Goal: Task Accomplishment & Management: Manage account settings

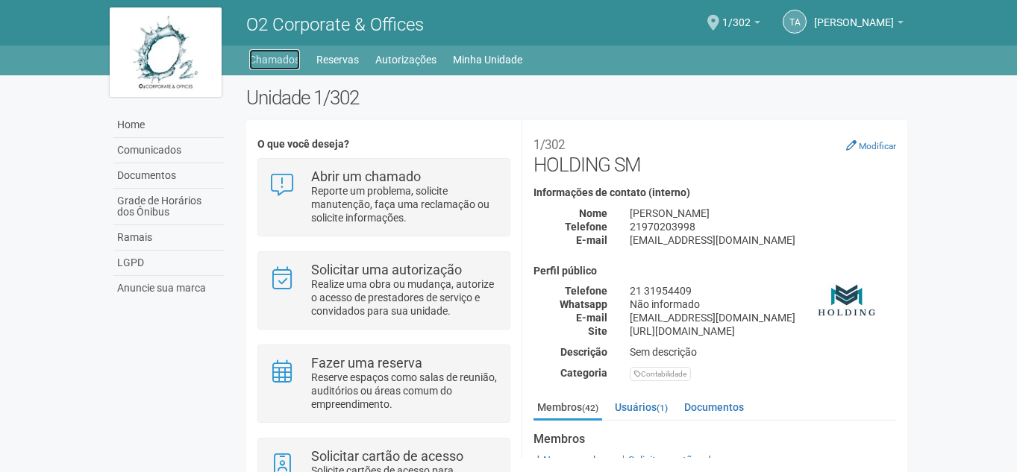
click at [261, 65] on link "Chamados" at bounding box center [274, 59] width 51 height 21
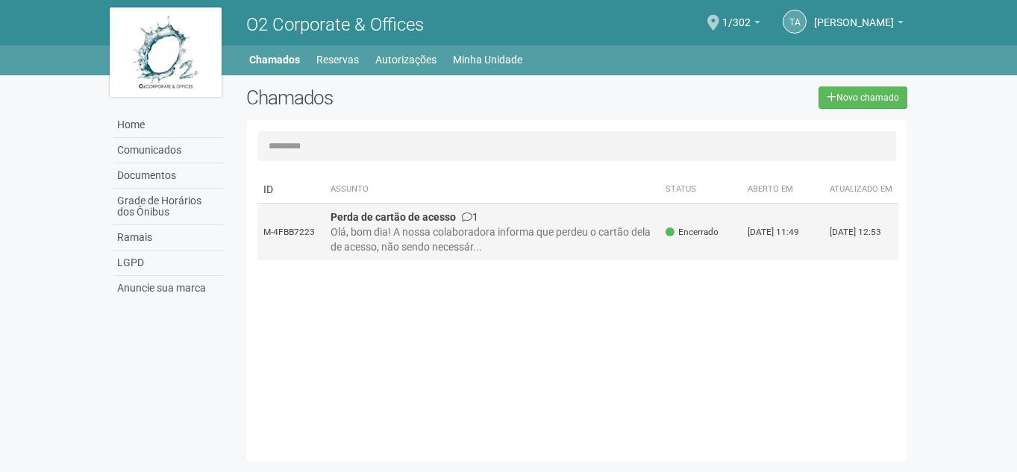
click at [530, 240] on div "Olá, bom dia! A nossa colaboradora informa que perdeu o cartão dela de acesso, …" at bounding box center [493, 240] width 324 height 30
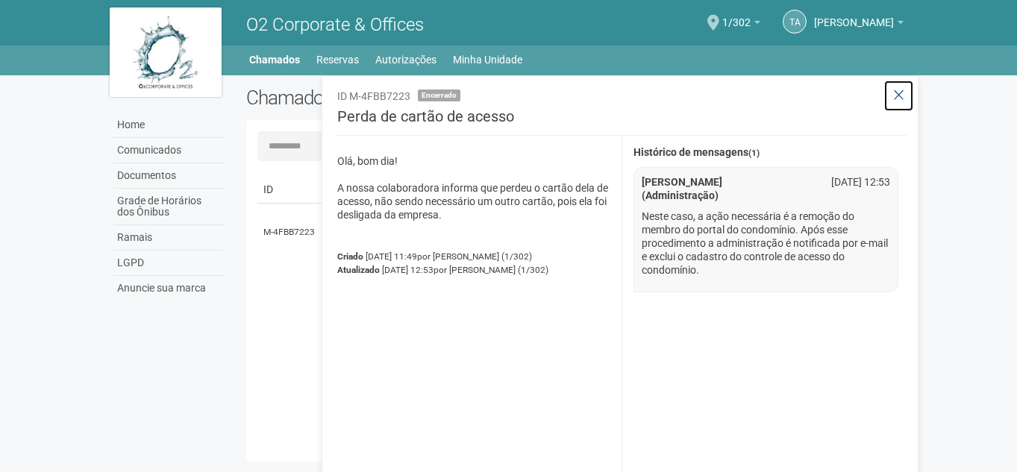
click at [902, 96] on icon at bounding box center [898, 95] width 11 height 15
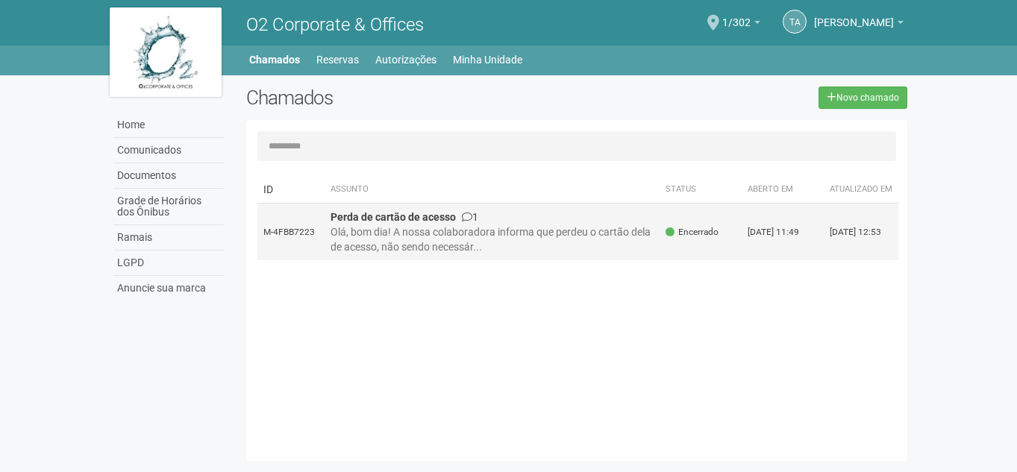
click at [532, 218] on td "Perda de cartão de acesso 1 Olá, bom dia! A nossa colaboradora informa que perd…" at bounding box center [493, 232] width 336 height 57
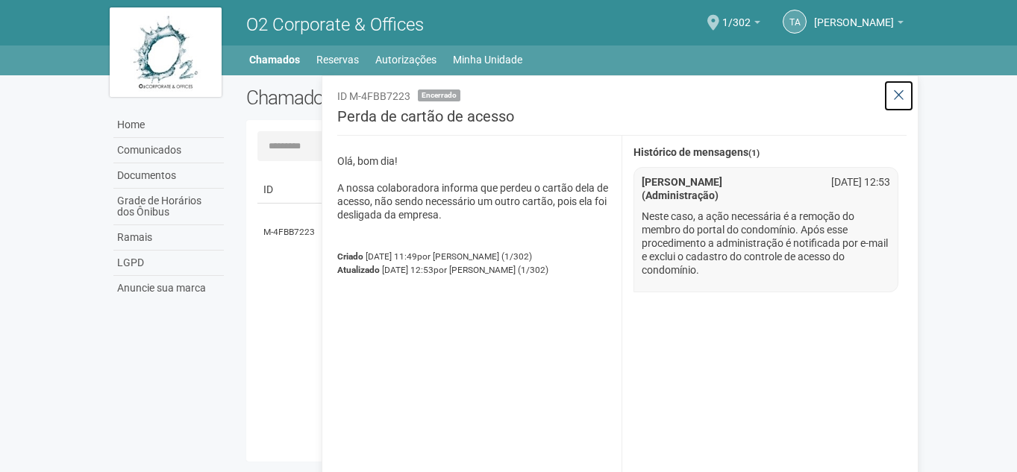
click at [899, 93] on icon at bounding box center [898, 95] width 11 height 15
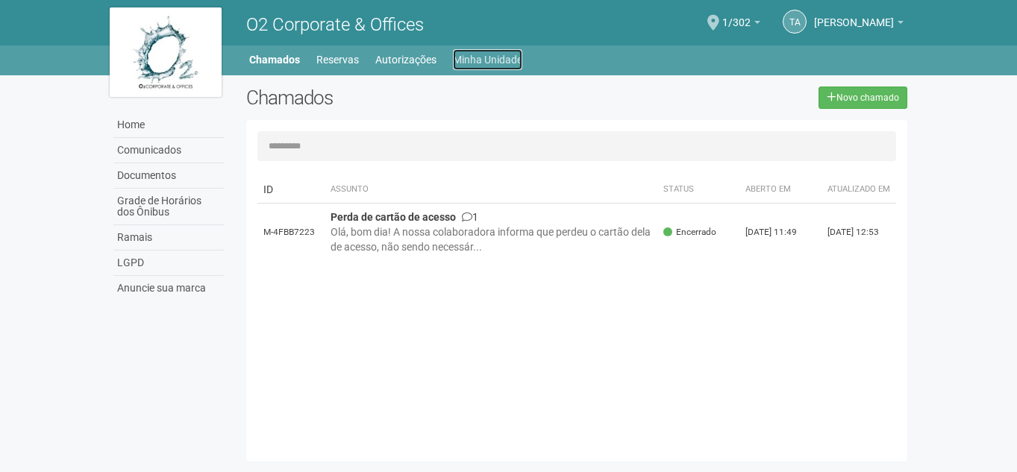
click at [496, 53] on link "Minha Unidade" at bounding box center [487, 59] width 69 height 21
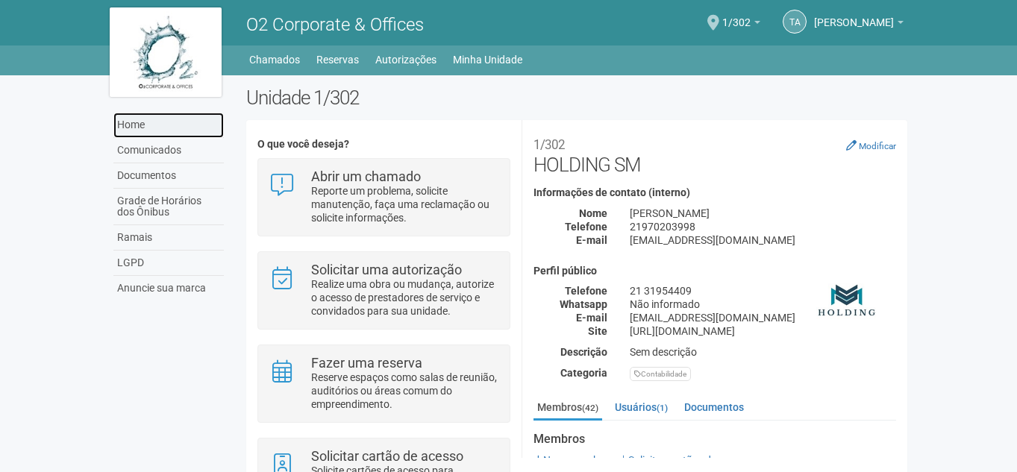
click at [137, 125] on link "Home" at bounding box center [168, 125] width 110 height 25
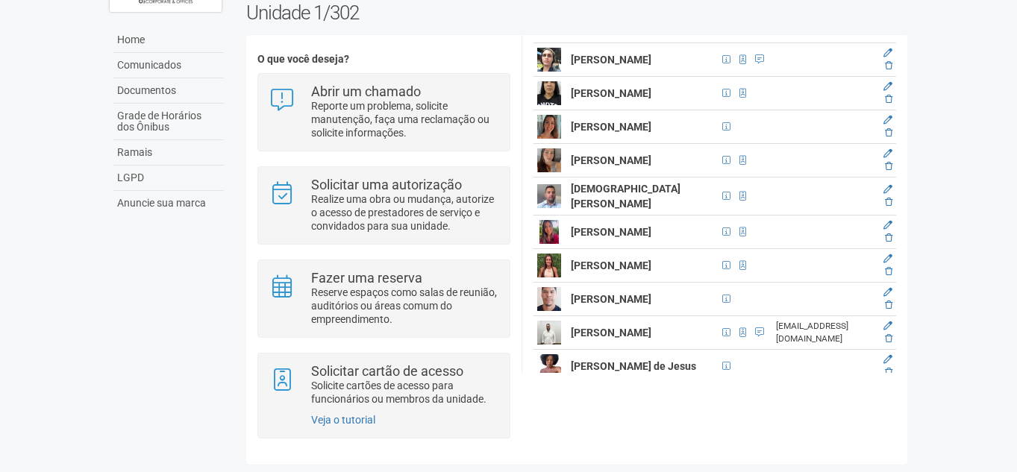
scroll to position [373, 0]
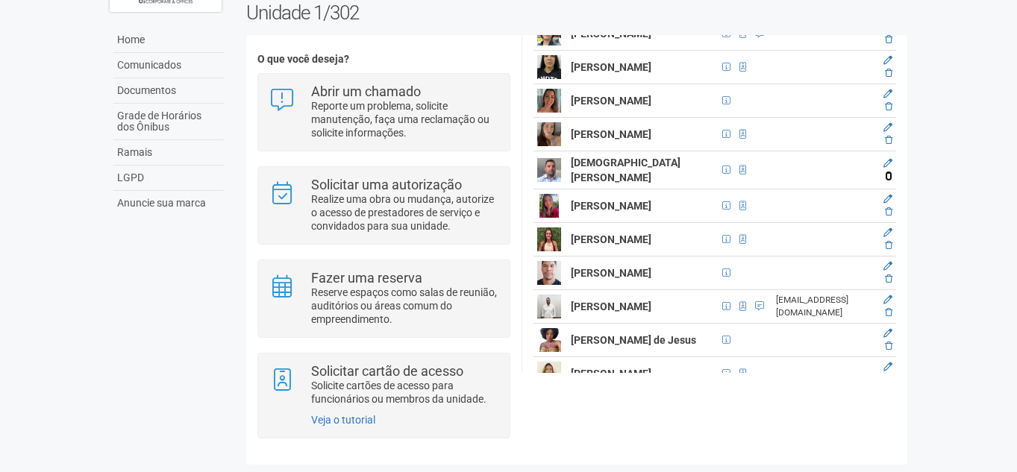
drag, startPoint x: 883, startPoint y: 186, endPoint x: 565, endPoint y: 84, distance: 334.0
click at [885, 181] on icon at bounding box center [888, 176] width 7 height 9
click at [788, 186] on td at bounding box center [824, 170] width 104 height 38
click at [885, 168] on icon at bounding box center [888, 163] width 9 height 9
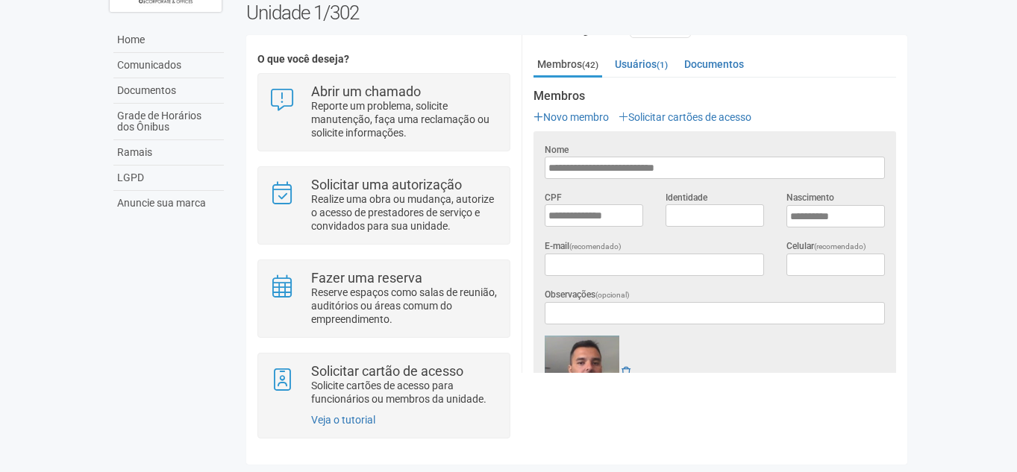
scroll to position [260, 0]
click at [656, 58] on link "Usuários (1)" at bounding box center [641, 62] width 60 height 22
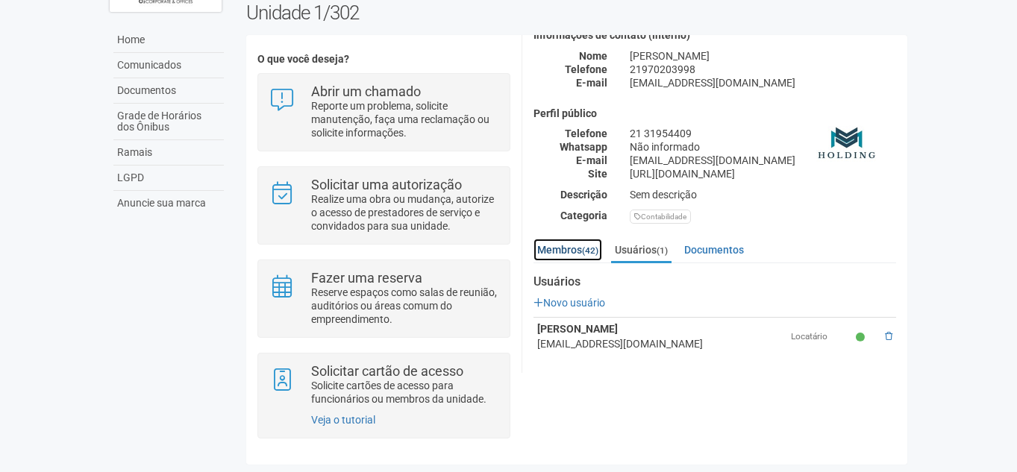
click at [569, 246] on link "Membros (42)" at bounding box center [568, 250] width 69 height 22
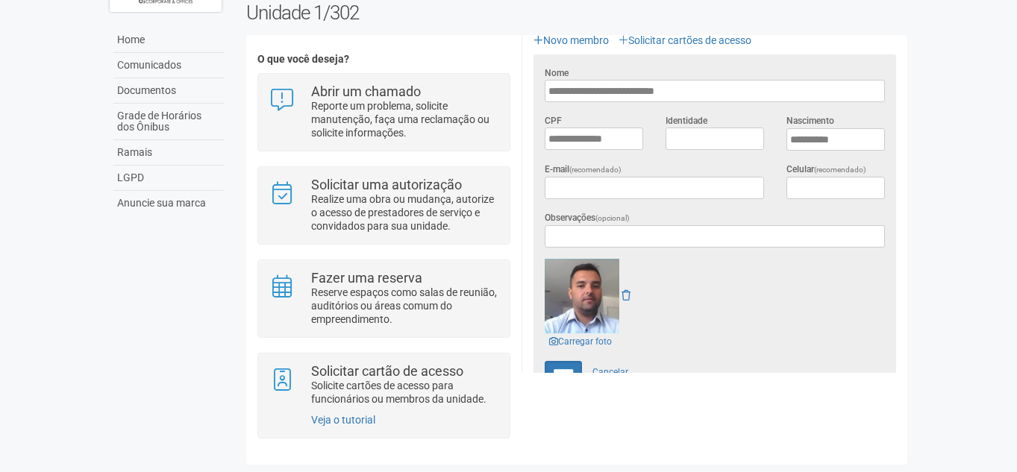
scroll to position [371, 0]
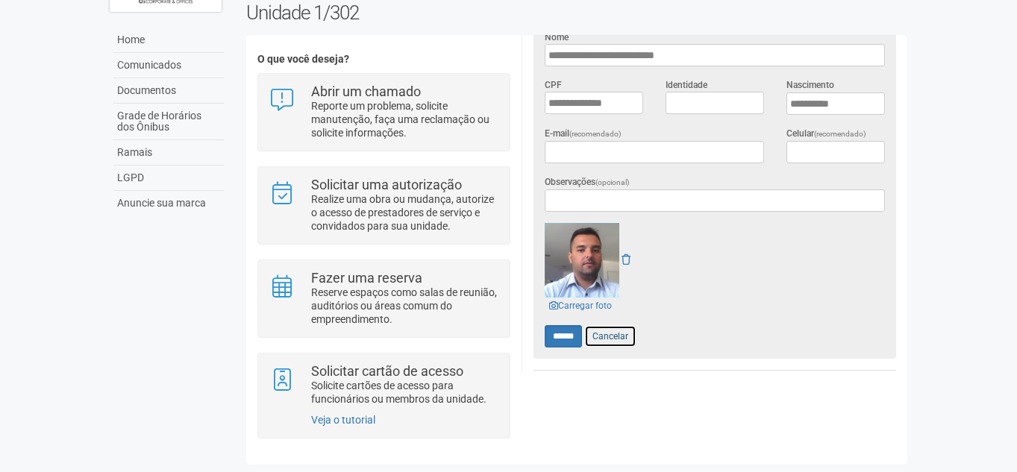
click at [620, 325] on link "Cancelar" at bounding box center [610, 336] width 52 height 22
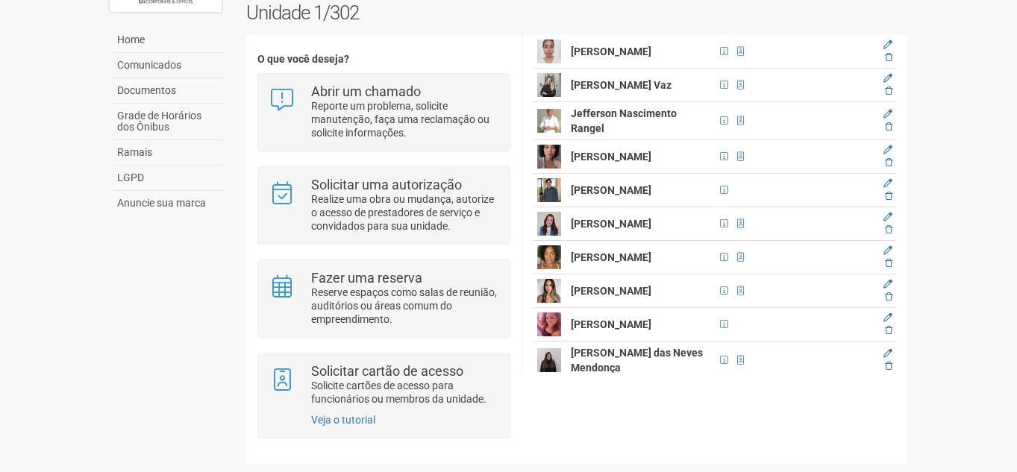
scroll to position [747, 0]
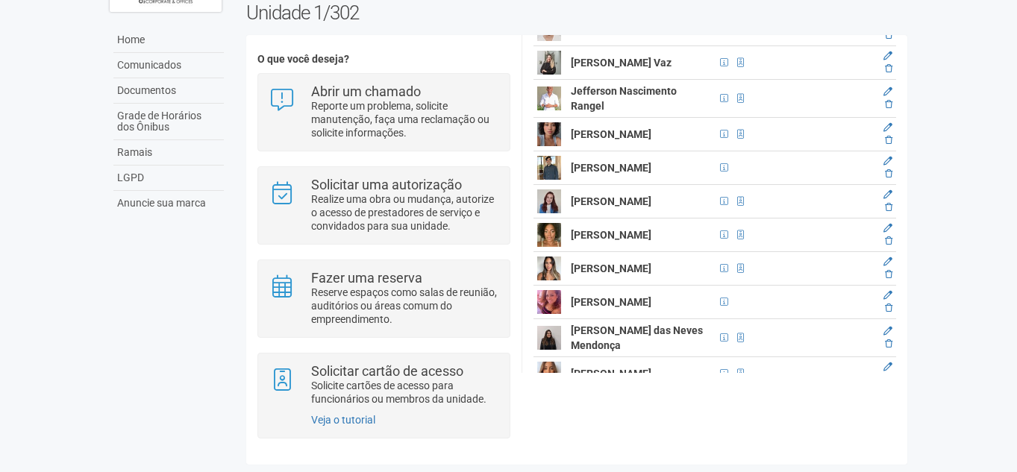
click at [549, 110] on img at bounding box center [549, 99] width 24 height 24
click at [888, 97] on link at bounding box center [888, 92] width 9 height 10
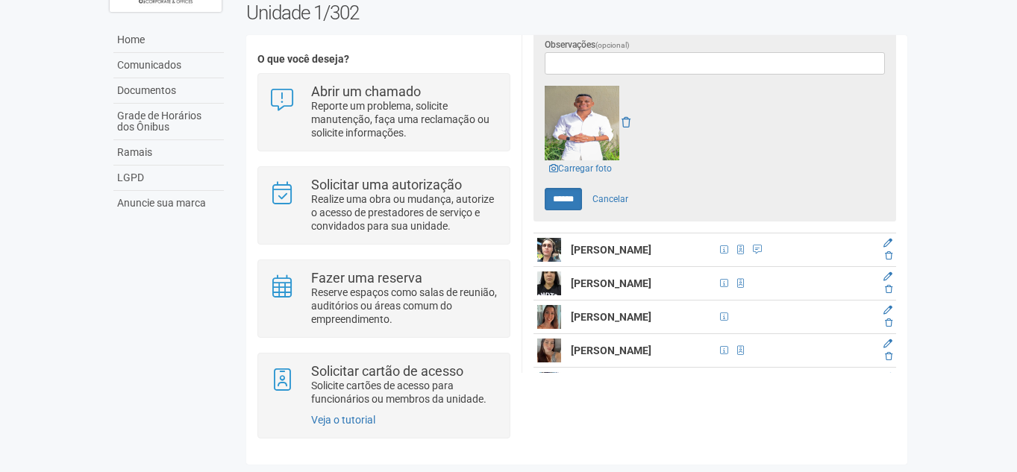
scroll to position [484, 0]
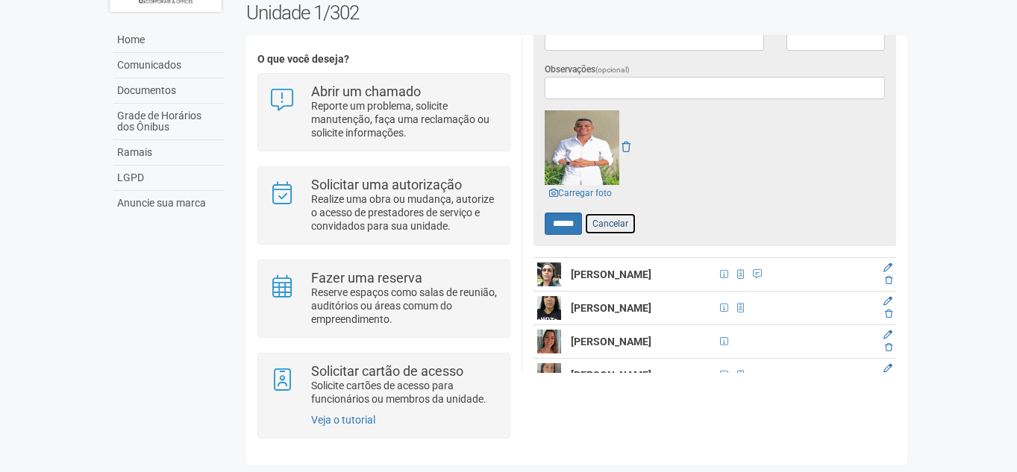
click at [619, 213] on link "Cancelar" at bounding box center [610, 224] width 52 height 22
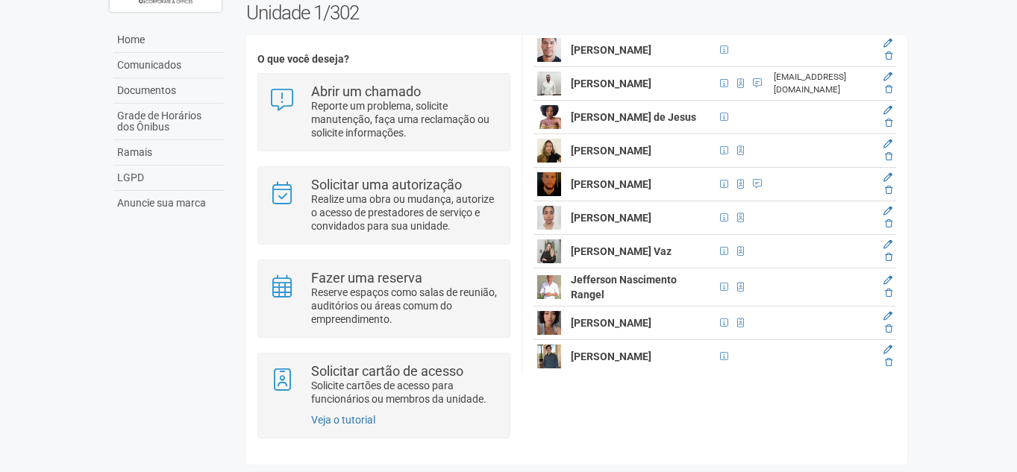
scroll to position [633, 0]
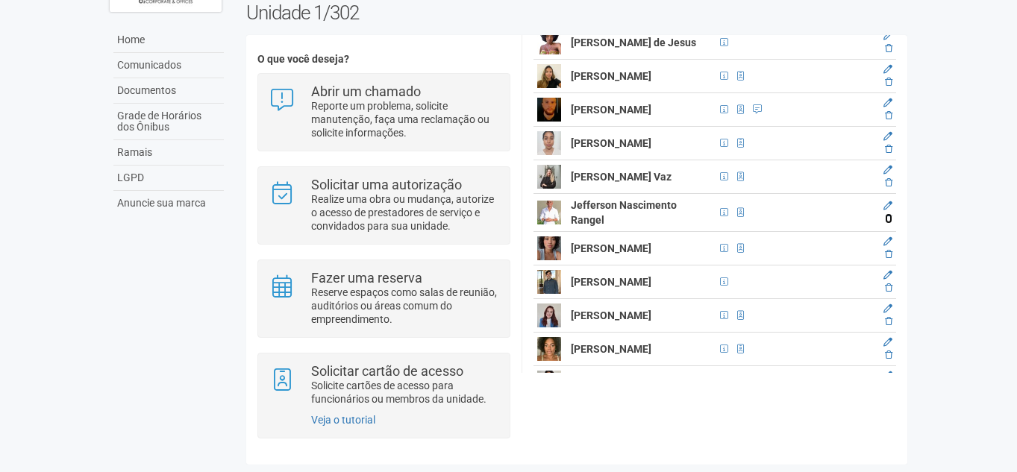
click at [885, 223] on icon at bounding box center [888, 218] width 7 height 9
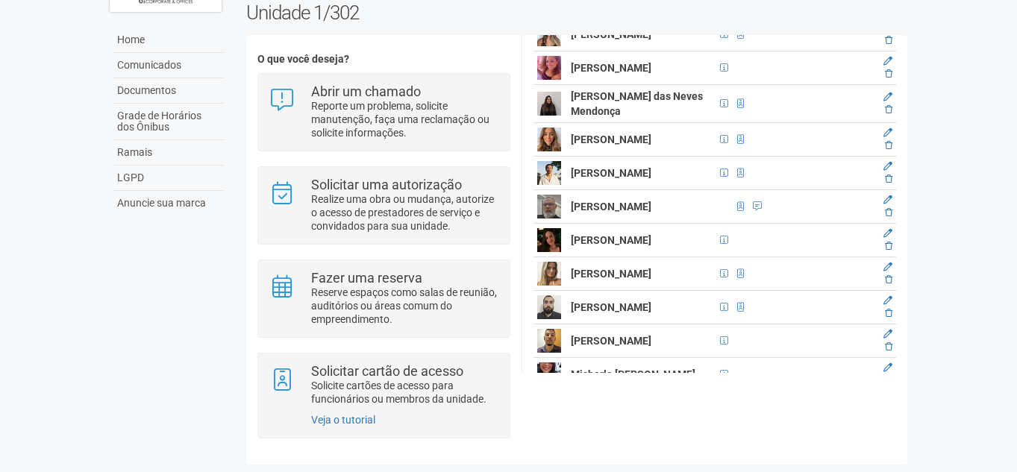
scroll to position [1006, 0]
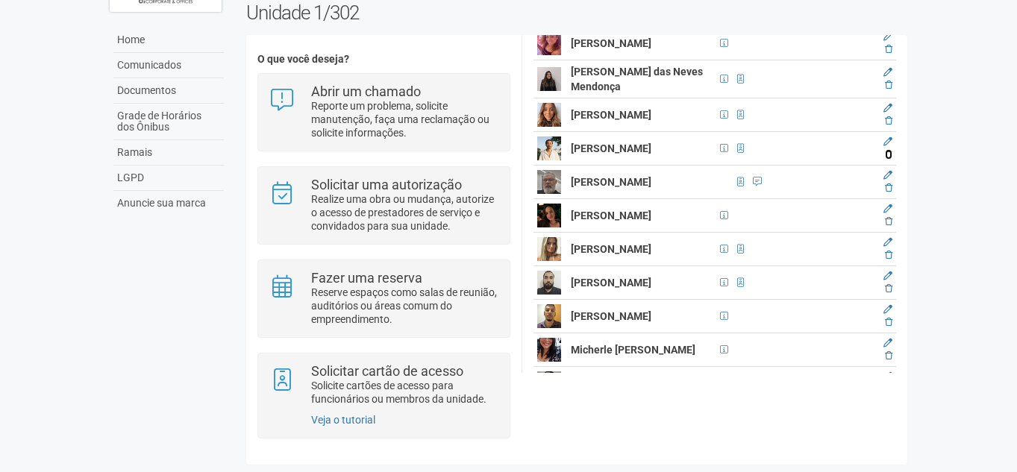
click at [887, 159] on icon at bounding box center [888, 154] width 7 height 9
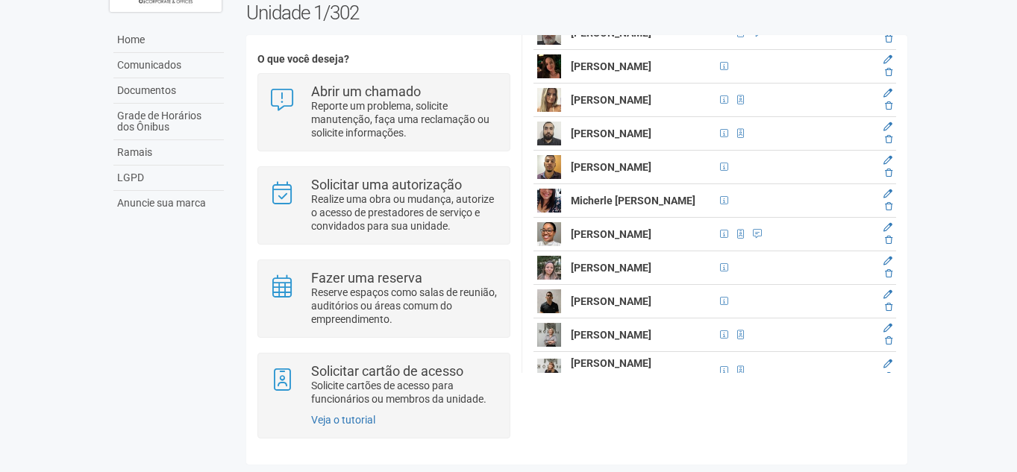
scroll to position [1192, 0]
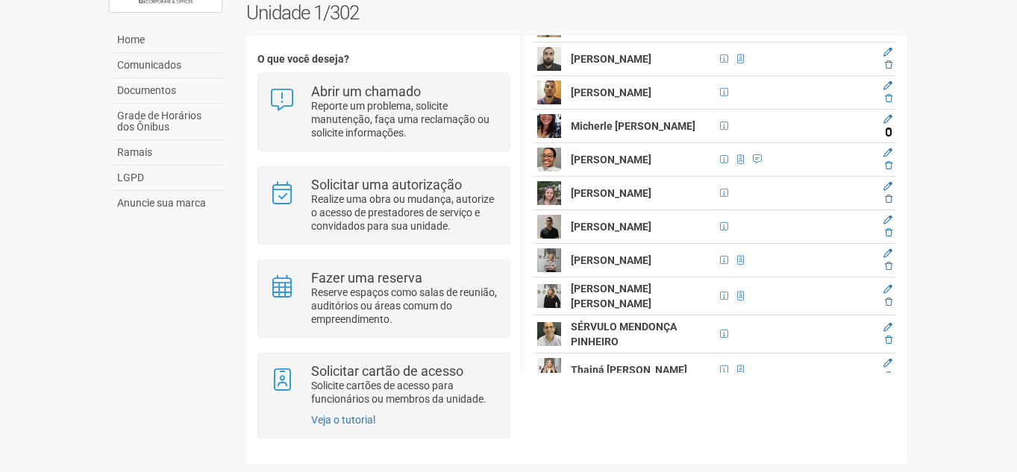
click at [885, 137] on icon at bounding box center [888, 132] width 7 height 9
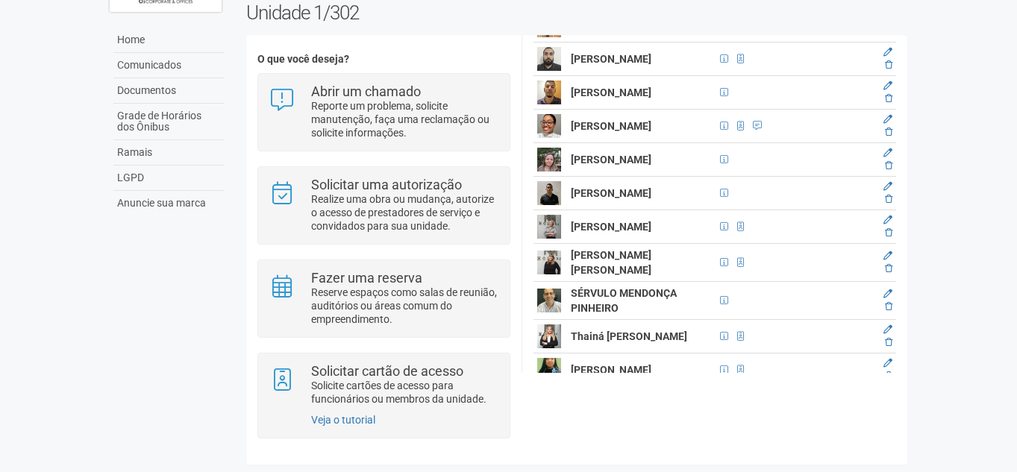
scroll to position [1158, 0]
click at [888, 137] on icon at bounding box center [888, 132] width 7 height 9
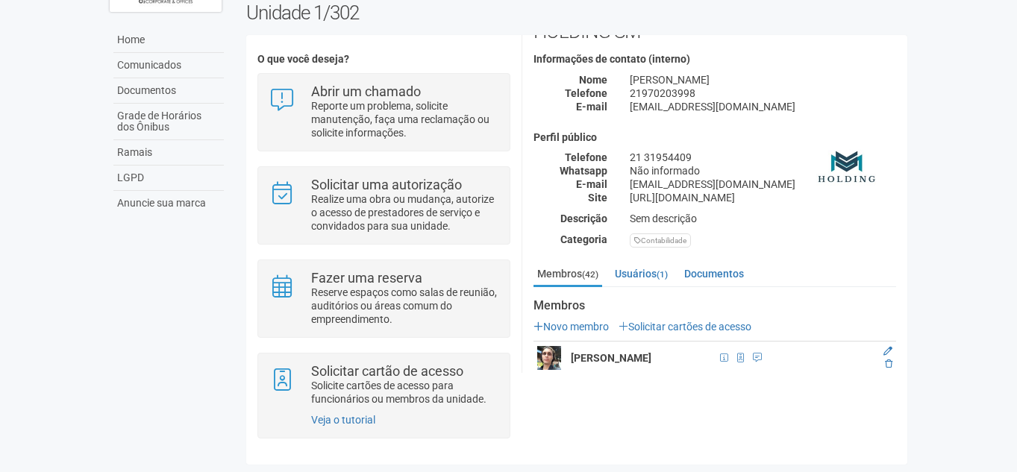
scroll to position [75, 0]
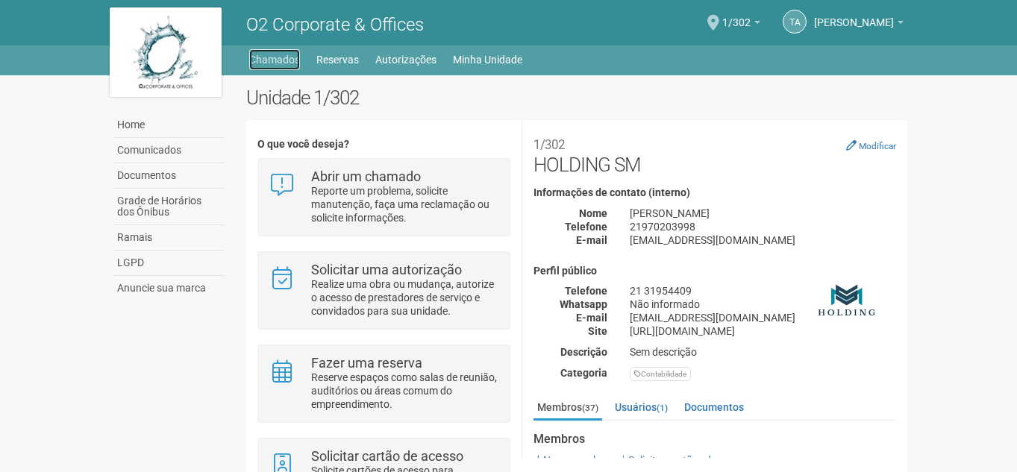
click at [289, 61] on link "Chamados" at bounding box center [274, 59] width 51 height 21
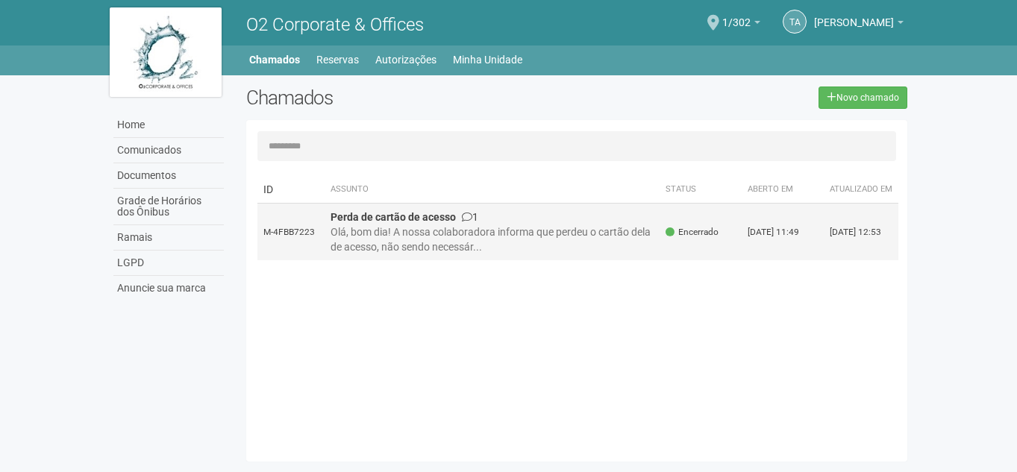
click at [547, 234] on div "Olá, bom dia! A nossa colaboradora informa que perdeu o cartão dela de acesso, …" at bounding box center [493, 240] width 324 height 30
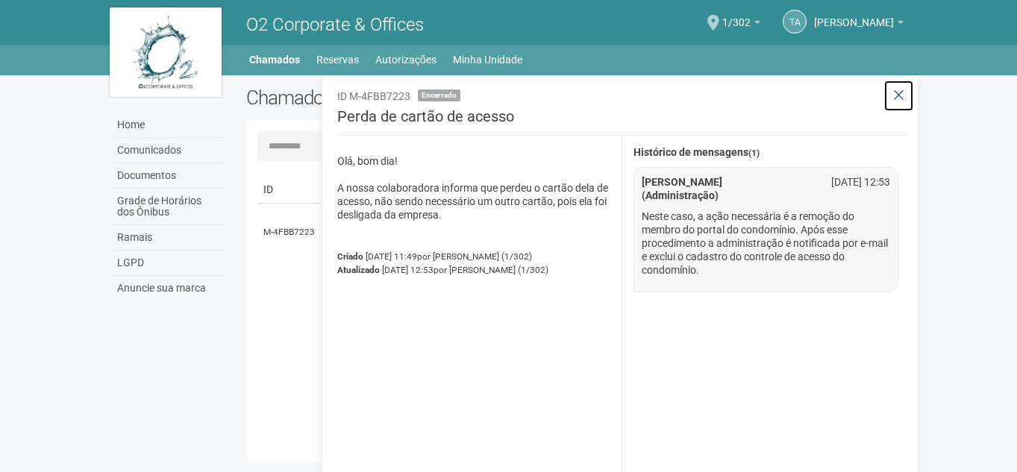
click at [899, 91] on icon at bounding box center [898, 95] width 11 height 15
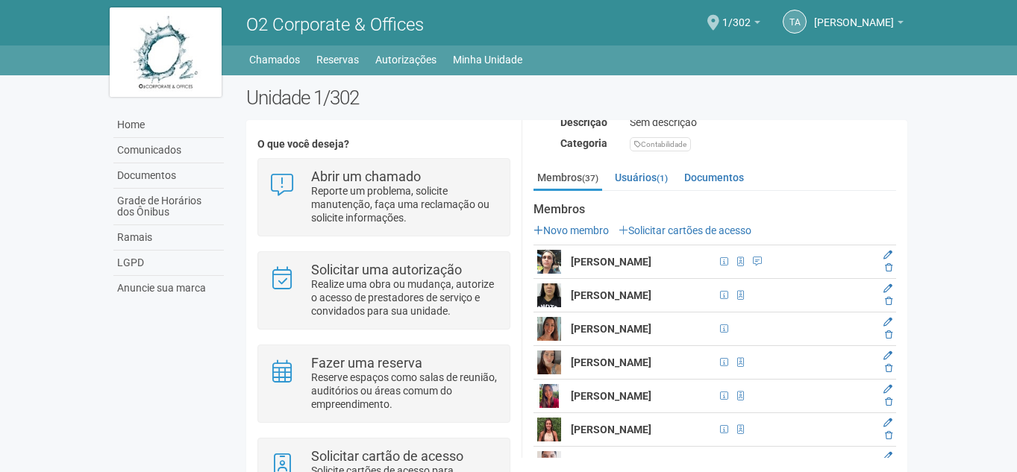
scroll to position [299, 0]
